Goal: Navigation & Orientation: Find specific page/section

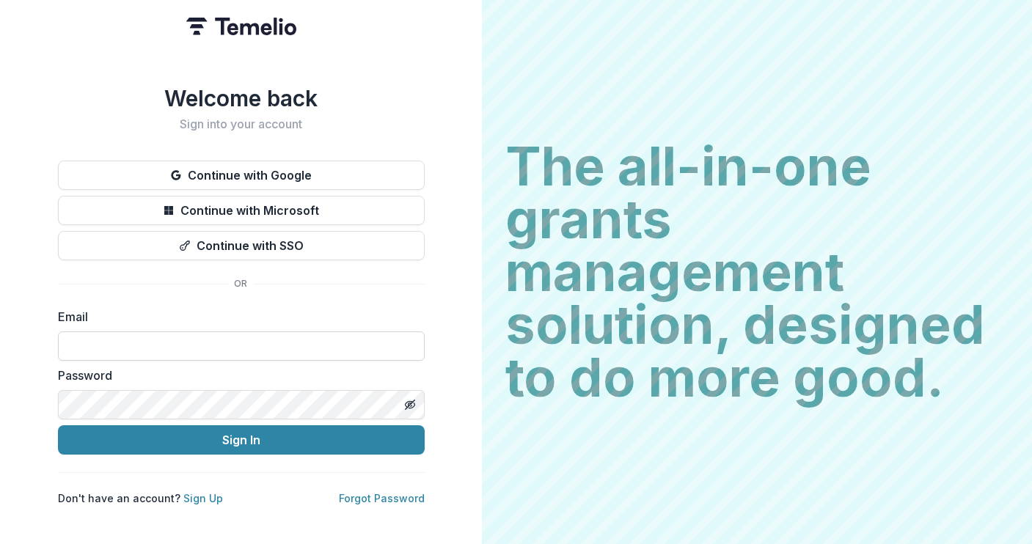
click at [137, 342] on input at bounding box center [241, 345] width 367 height 29
paste input "**********"
type input "**********"
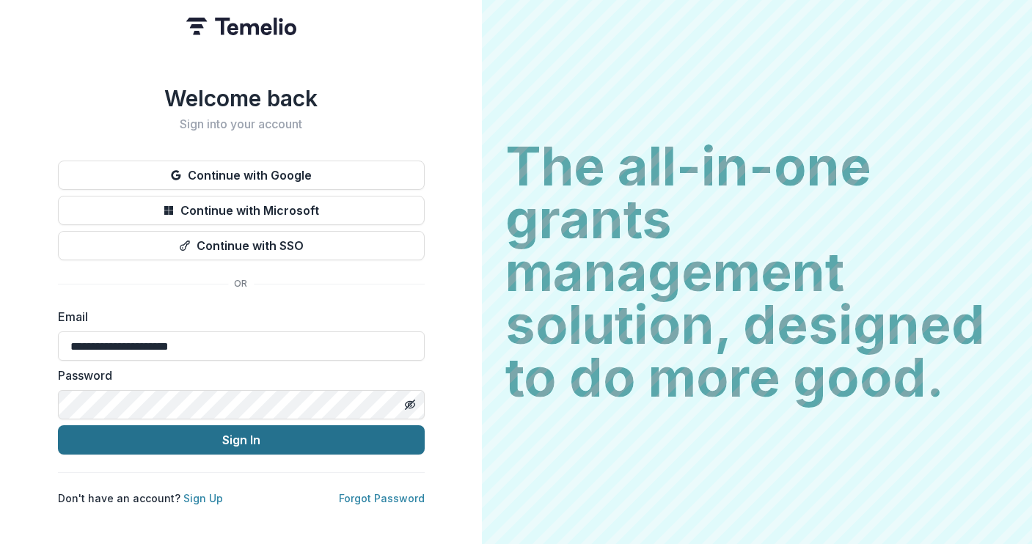
click at [186, 436] on button "Sign In" at bounding box center [241, 439] width 367 height 29
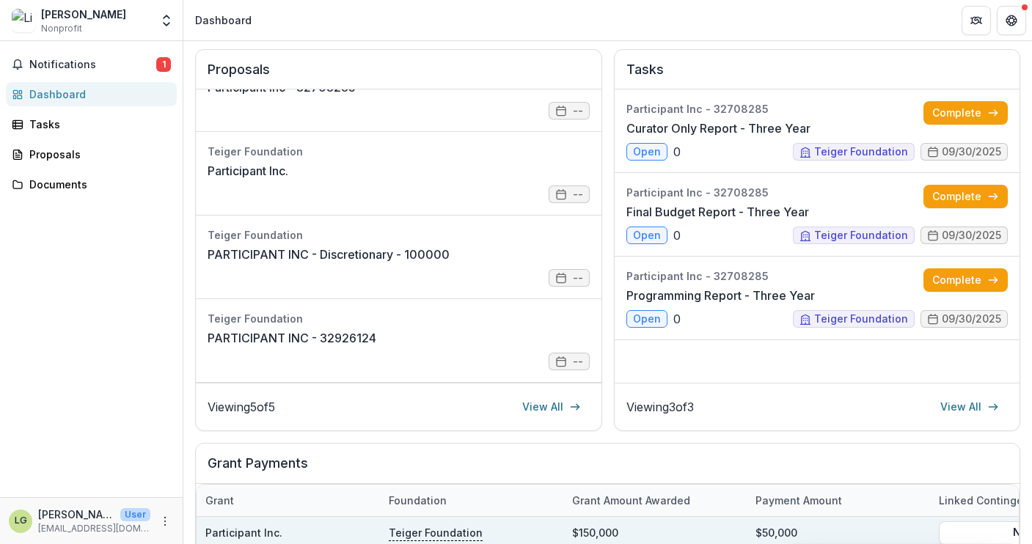
scroll to position [183, 0]
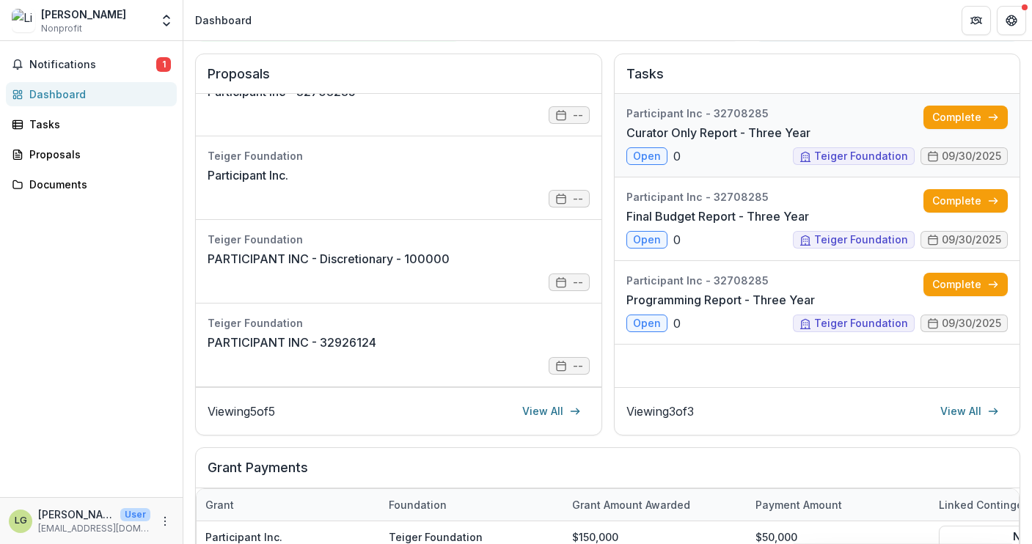
click at [677, 129] on link "Curator Only Report - Three Year" at bounding box center [718, 133] width 184 height 18
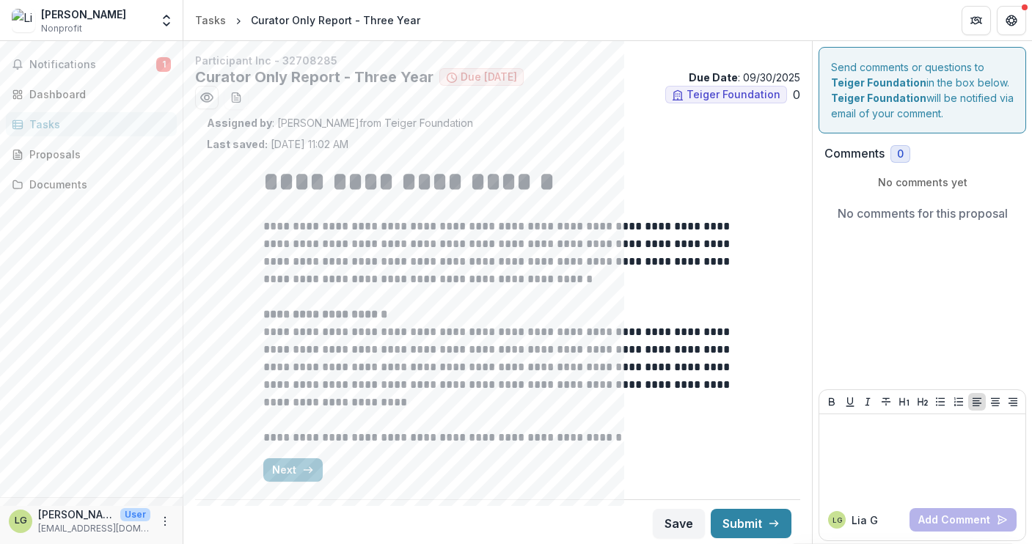
scroll to position [3, 0]
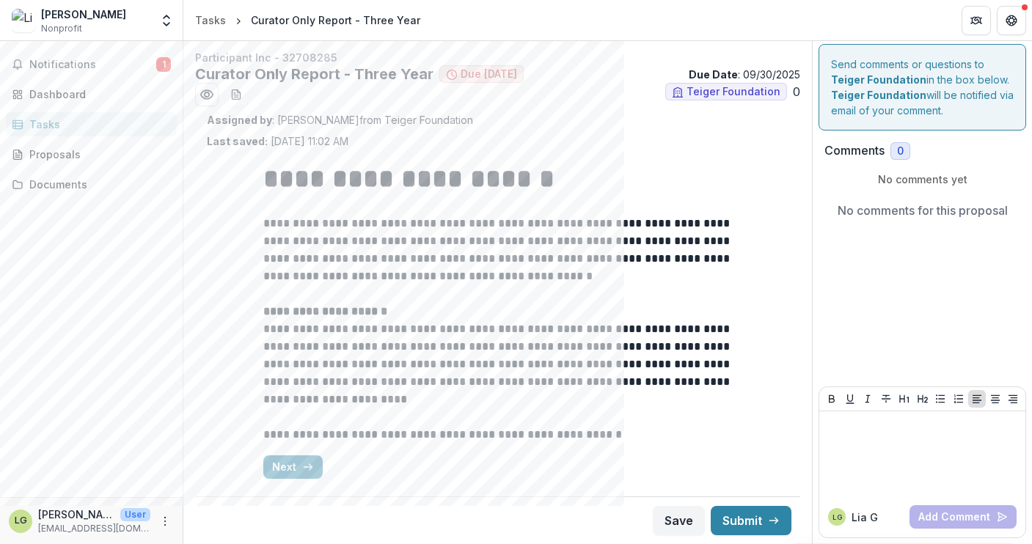
click at [40, 122] on div "Tasks" at bounding box center [97, 124] width 136 height 15
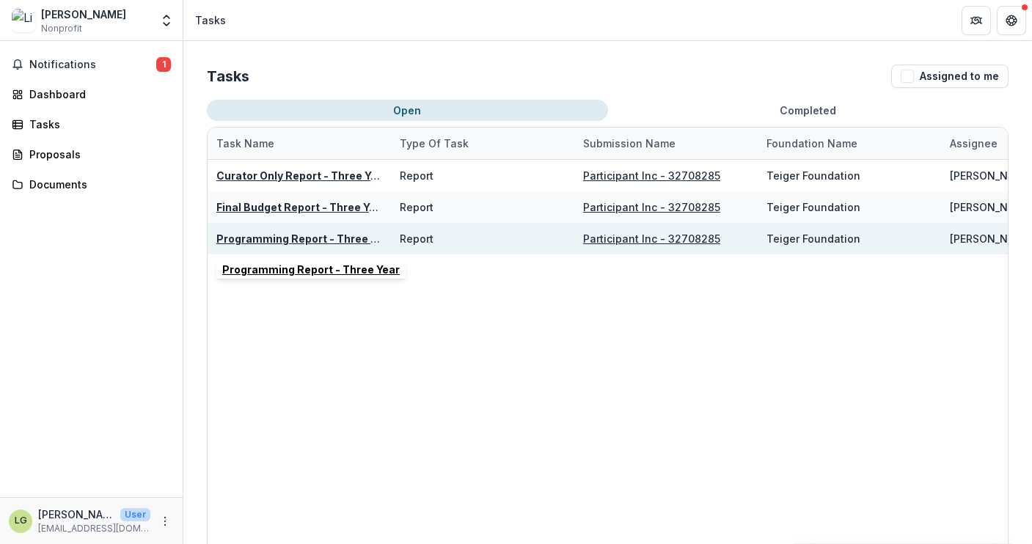
click at [284, 238] on u "Programming Report - Three Year" at bounding box center [304, 238] width 177 height 12
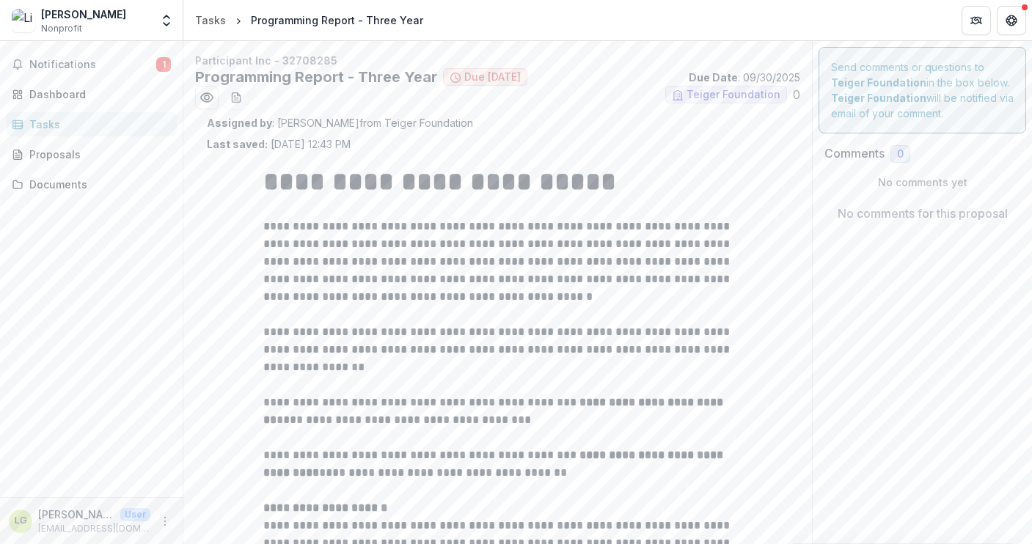
click at [88, 19] on div "[PERSON_NAME]" at bounding box center [83, 14] width 85 height 15
click at [61, 184] on div "Documents" at bounding box center [97, 184] width 136 height 15
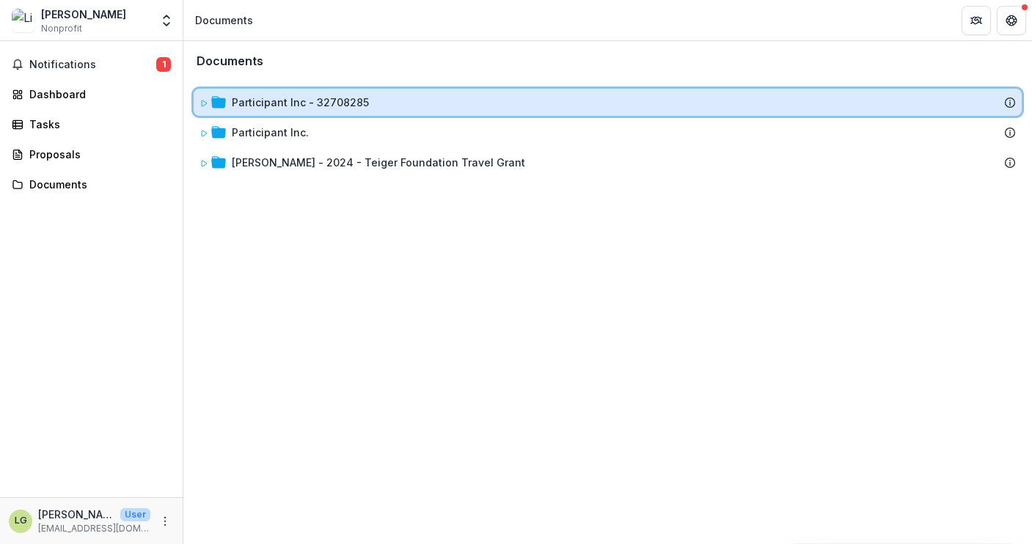
click at [205, 104] on icon at bounding box center [204, 103] width 5 height 6
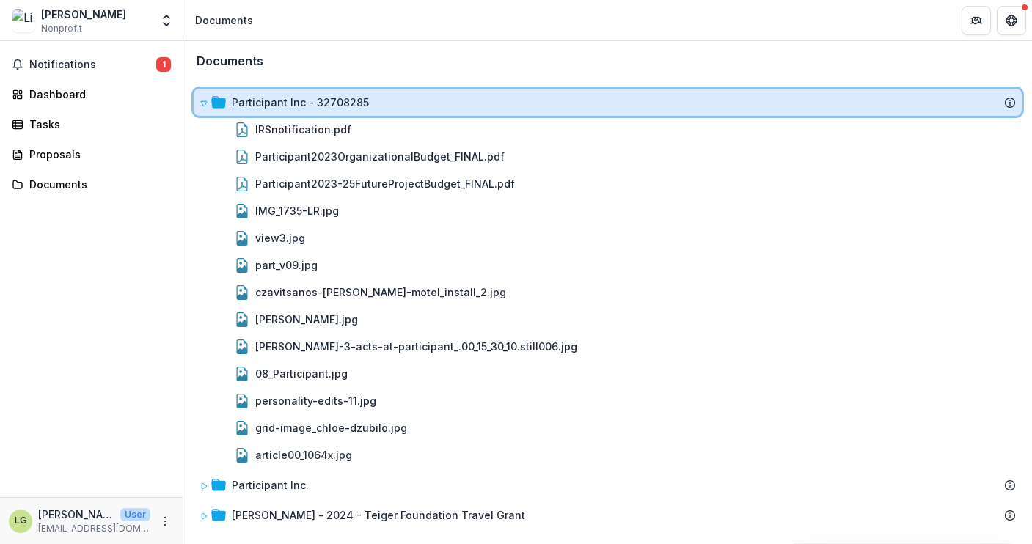
click at [205, 104] on icon at bounding box center [203, 103] width 9 height 9
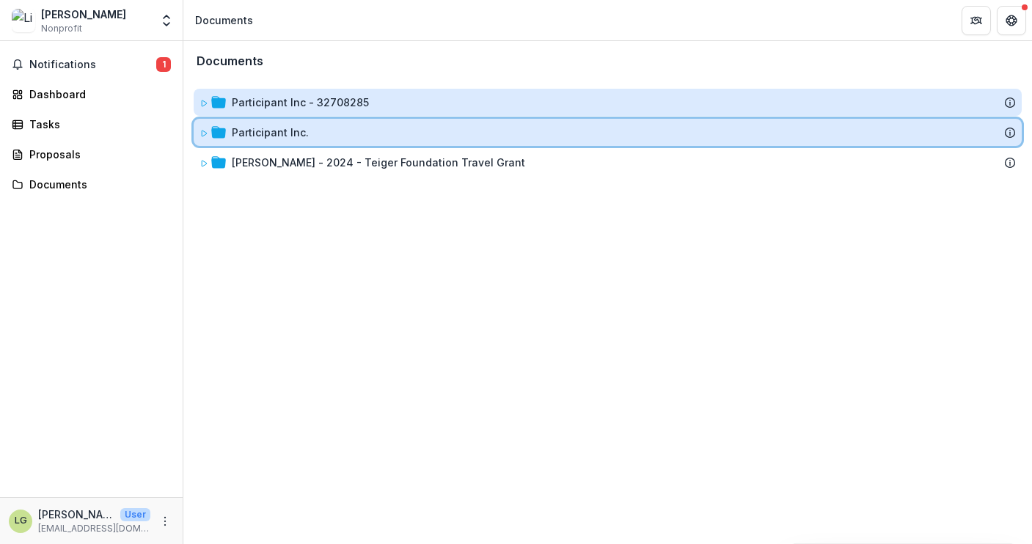
click at [203, 132] on icon at bounding box center [203, 133] width 9 height 9
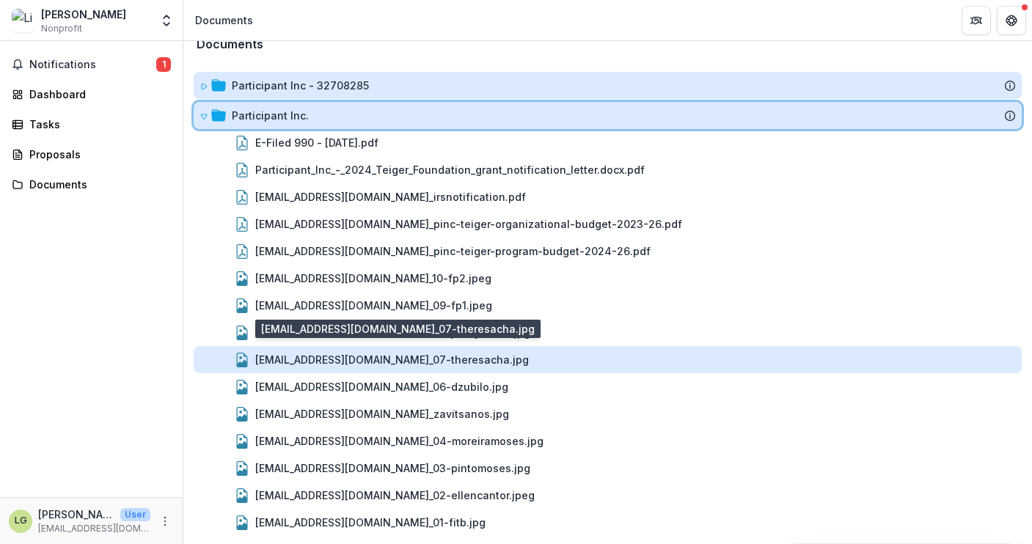
scroll to position [49, 0]
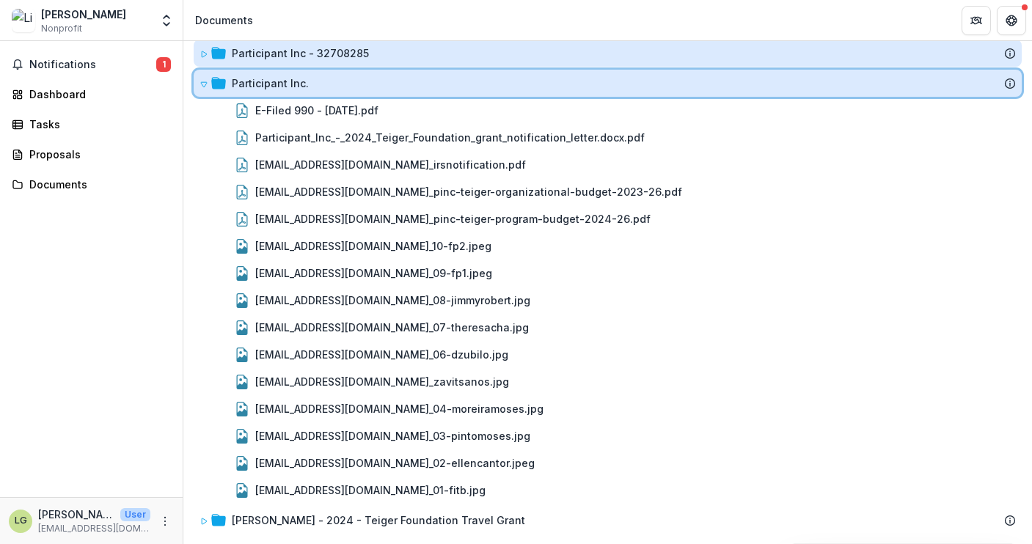
click at [202, 83] on icon at bounding box center [203, 84] width 9 height 9
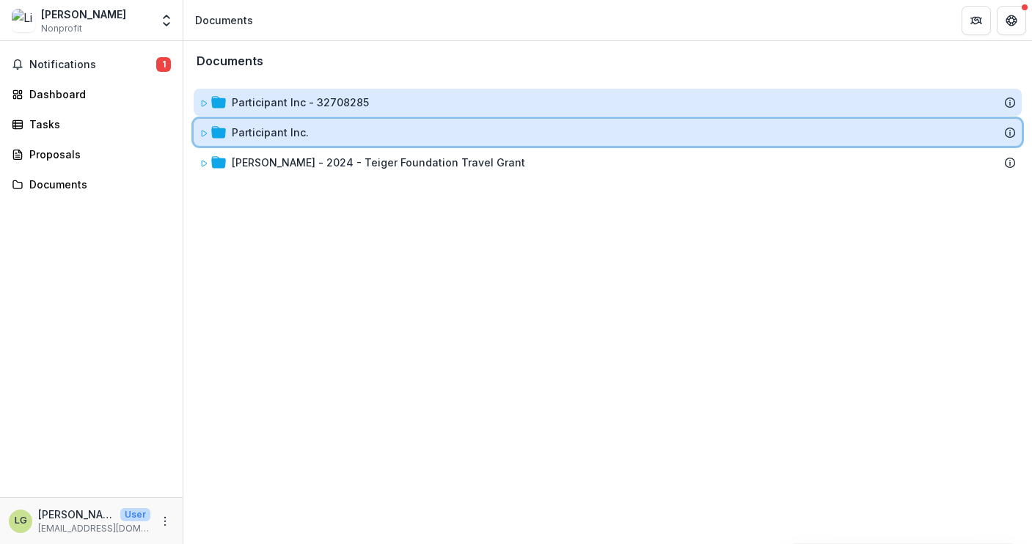
scroll to position [0, 0]
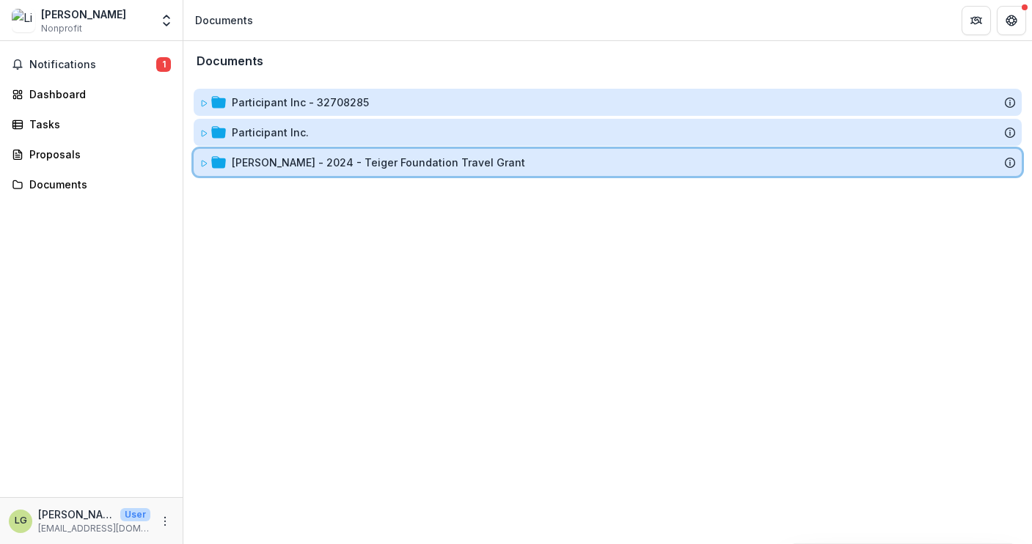
click at [206, 162] on icon at bounding box center [203, 163] width 9 height 9
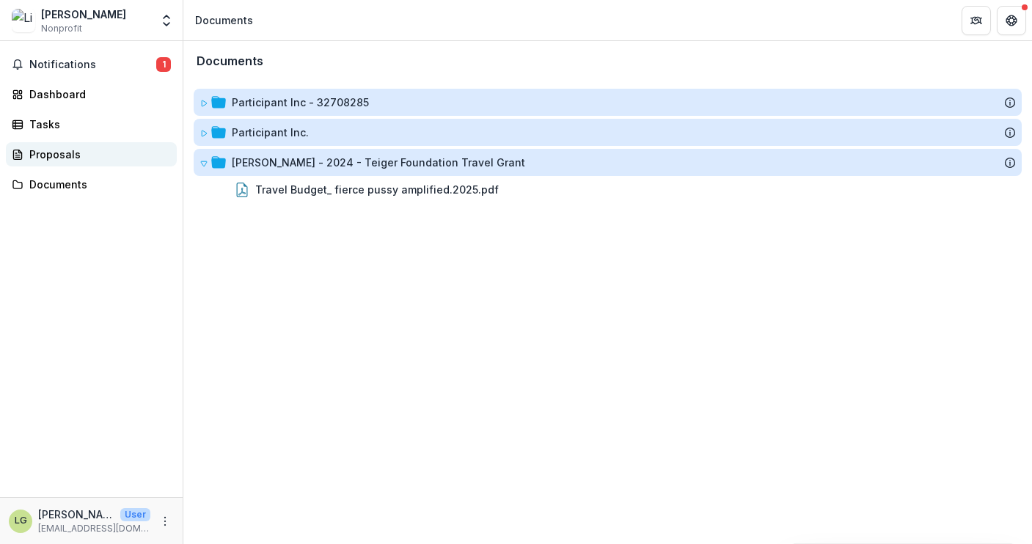
click at [51, 155] on div "Proposals" at bounding box center [97, 154] width 136 height 15
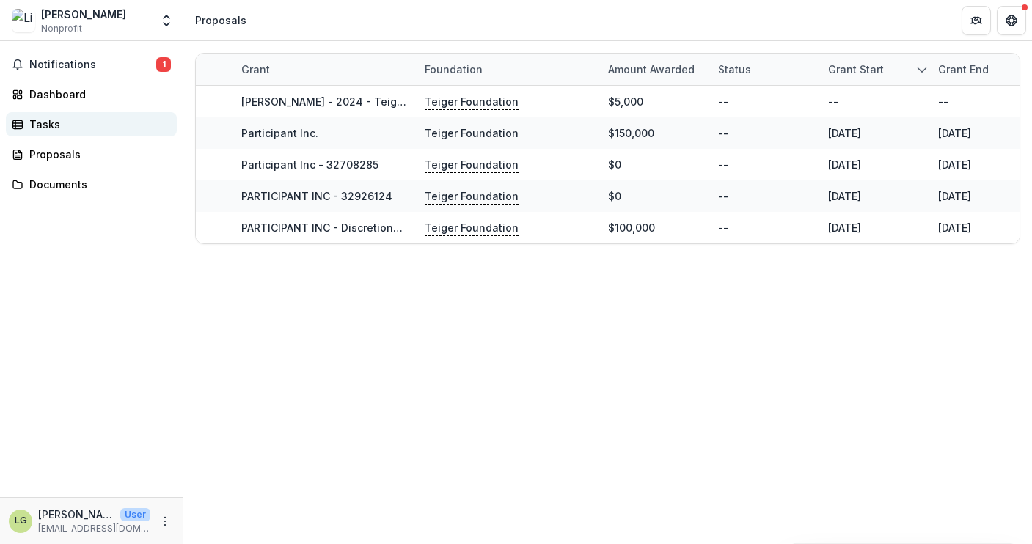
click at [42, 122] on div "Tasks" at bounding box center [97, 124] width 136 height 15
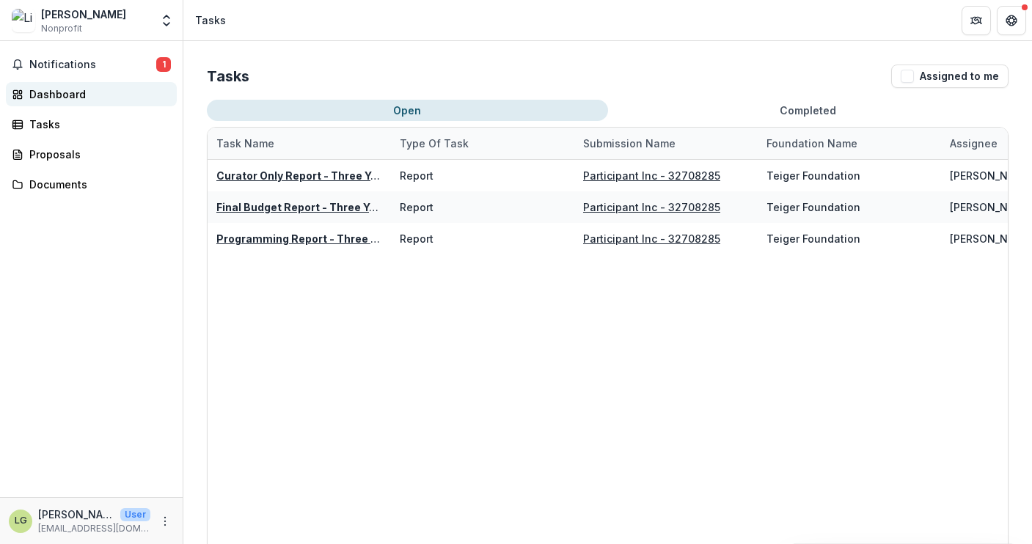
click at [48, 98] on div "Dashboard" at bounding box center [97, 94] width 136 height 15
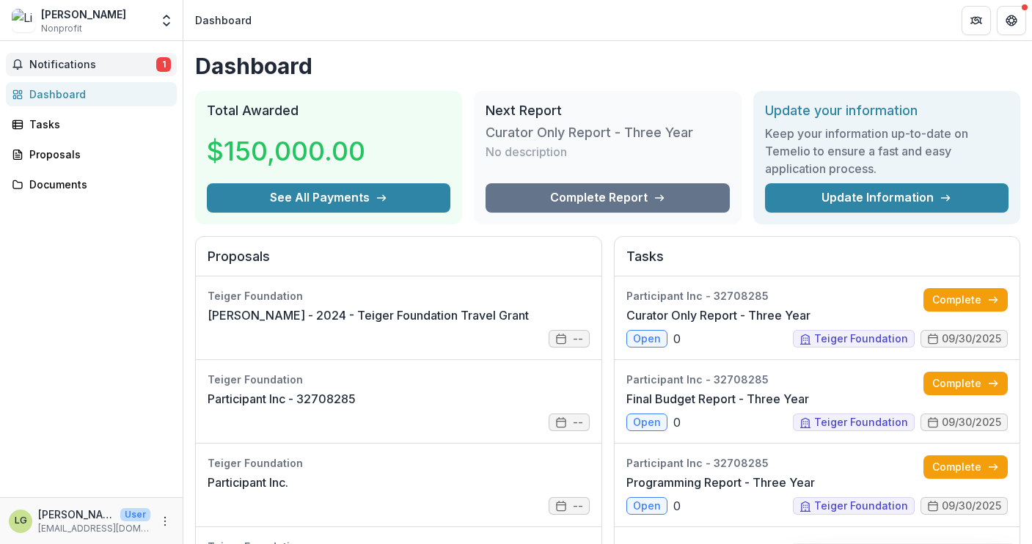
click at [56, 65] on span "Notifications" at bounding box center [92, 65] width 127 height 12
click at [1014, 20] on icon "Get Help" at bounding box center [1011, 21] width 12 height 12
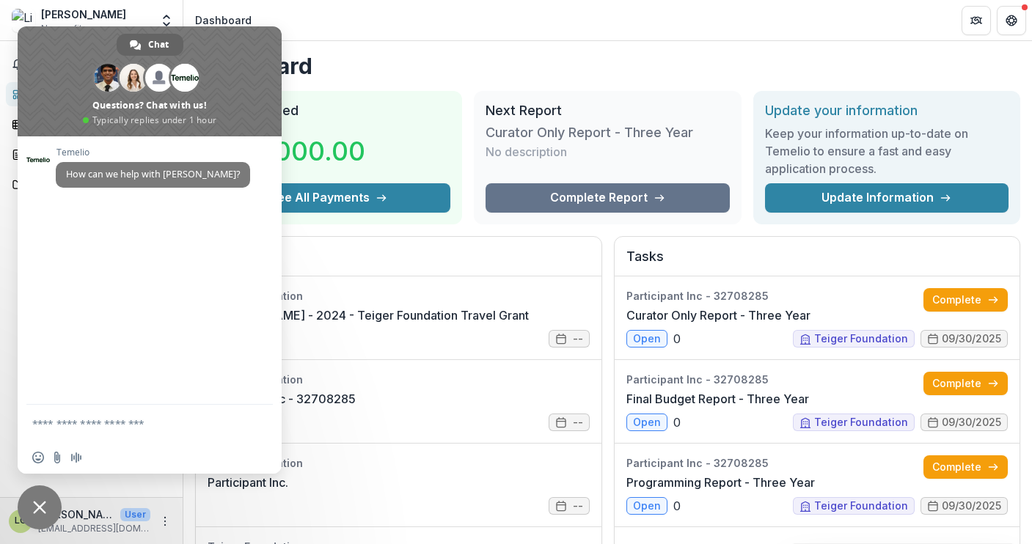
click at [366, 30] on header "Dashboard" at bounding box center [607, 20] width 848 height 40
click at [40, 503] on span "Close chat" at bounding box center [39, 507] width 13 height 13
